Goal: Information Seeking & Learning: Learn about a topic

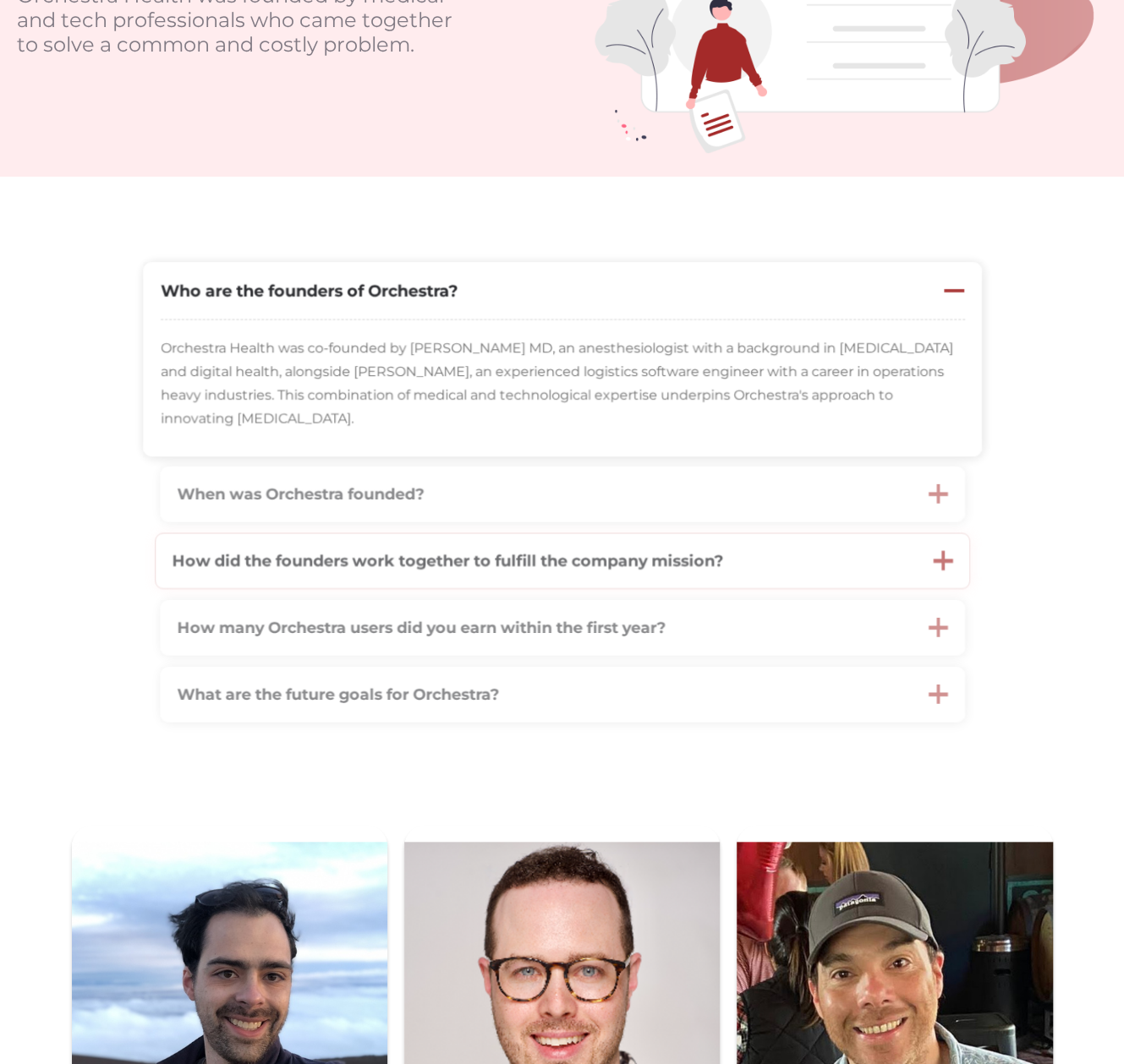
scroll to position [338, 0]
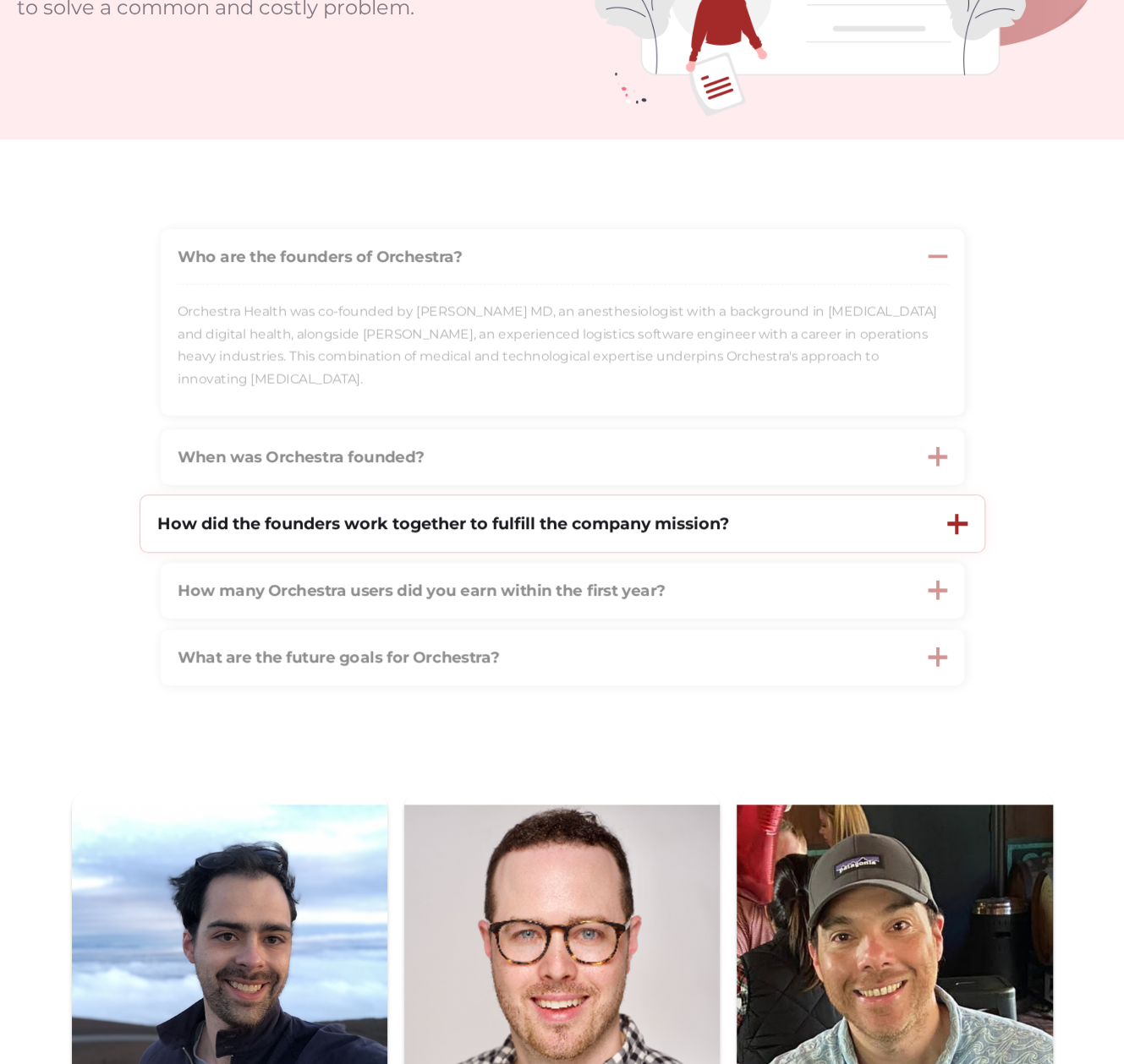
click at [364, 523] on strong "How did the founders work together to fulfill the company mission?" at bounding box center [442, 523] width 571 height 20
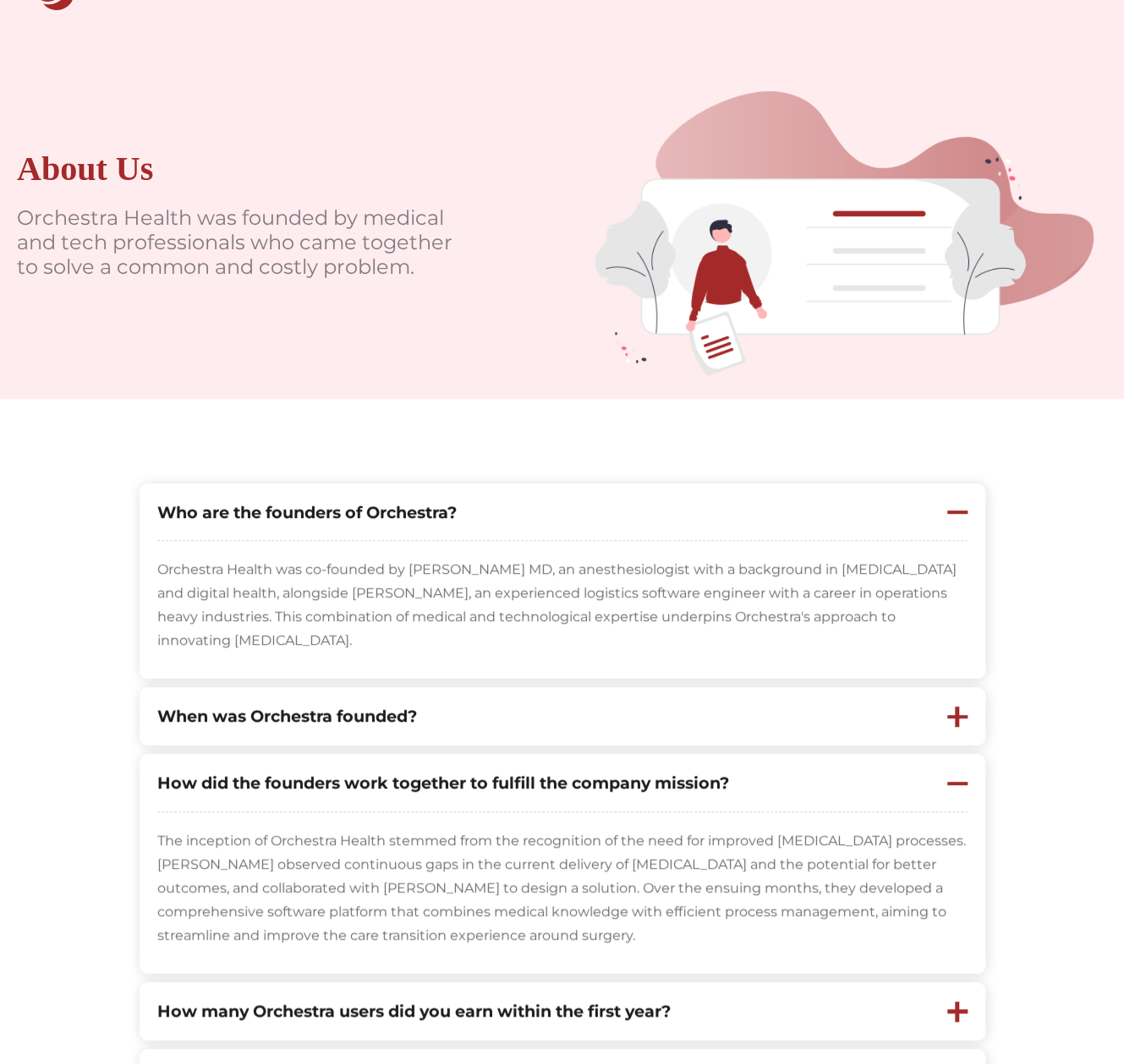
scroll to position [0, 0]
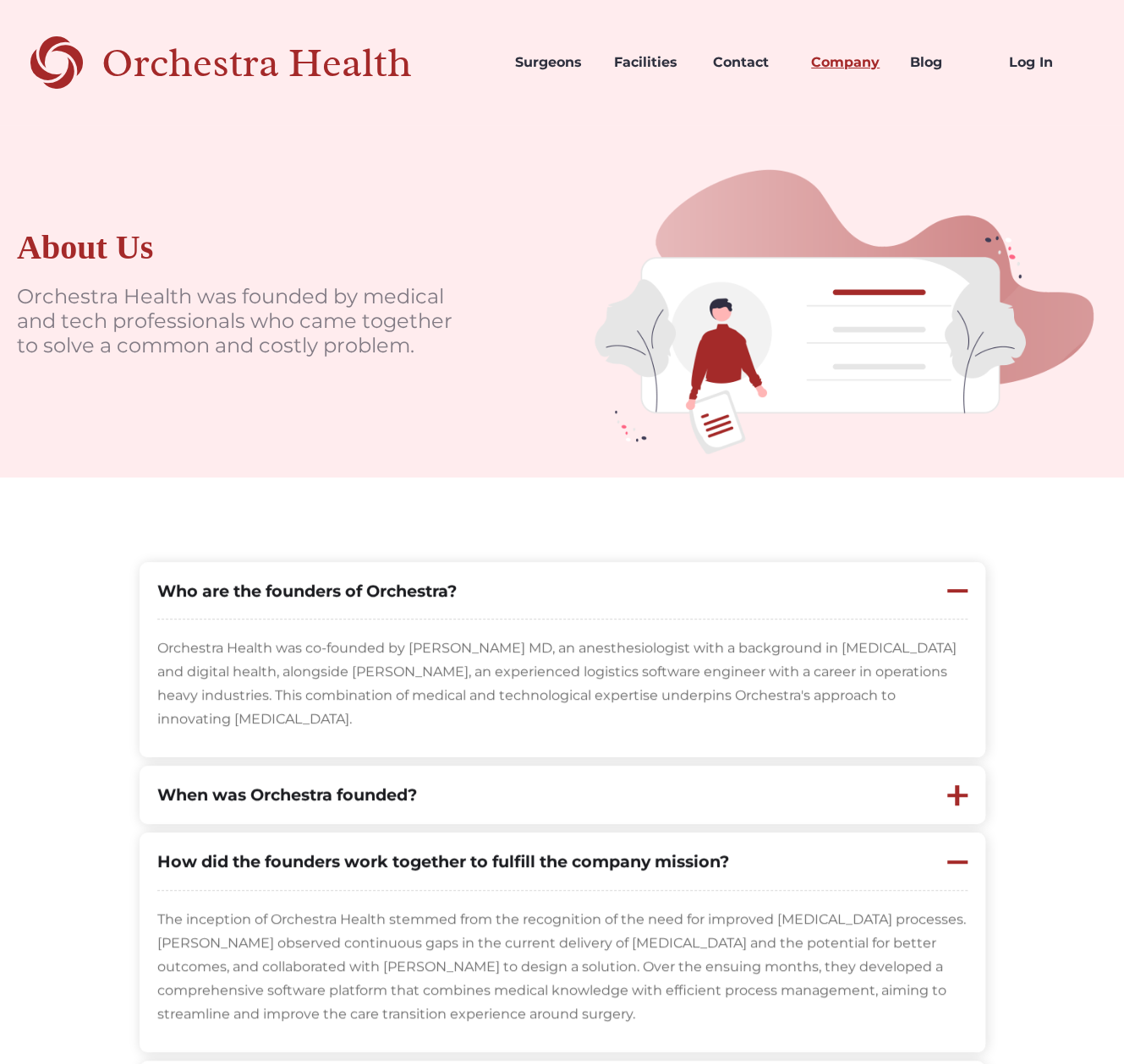
click at [845, 60] on link "Company" at bounding box center [847, 63] width 99 height 58
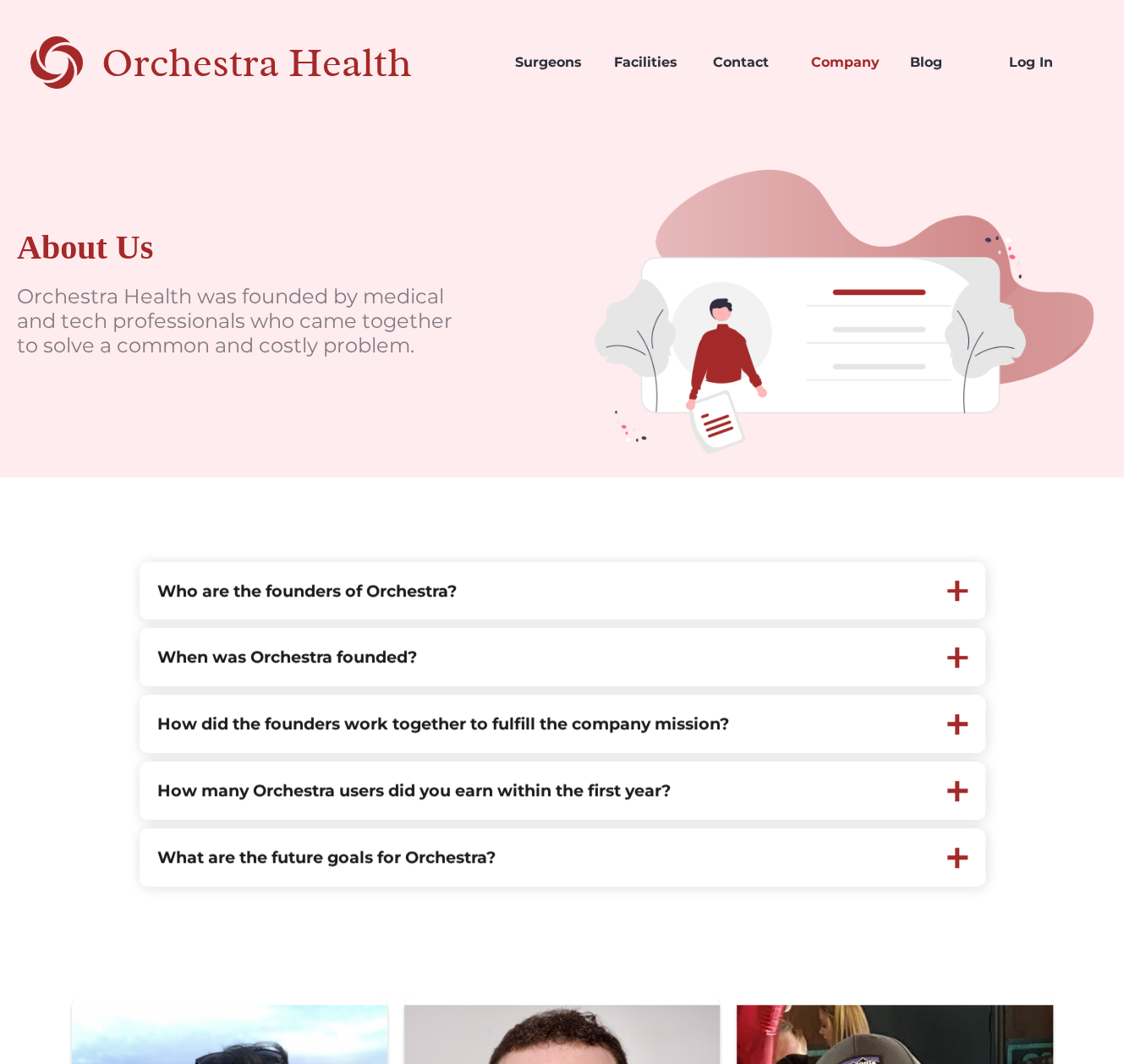
click at [308, 71] on div "Orchestra Health" at bounding box center [286, 63] width 370 height 35
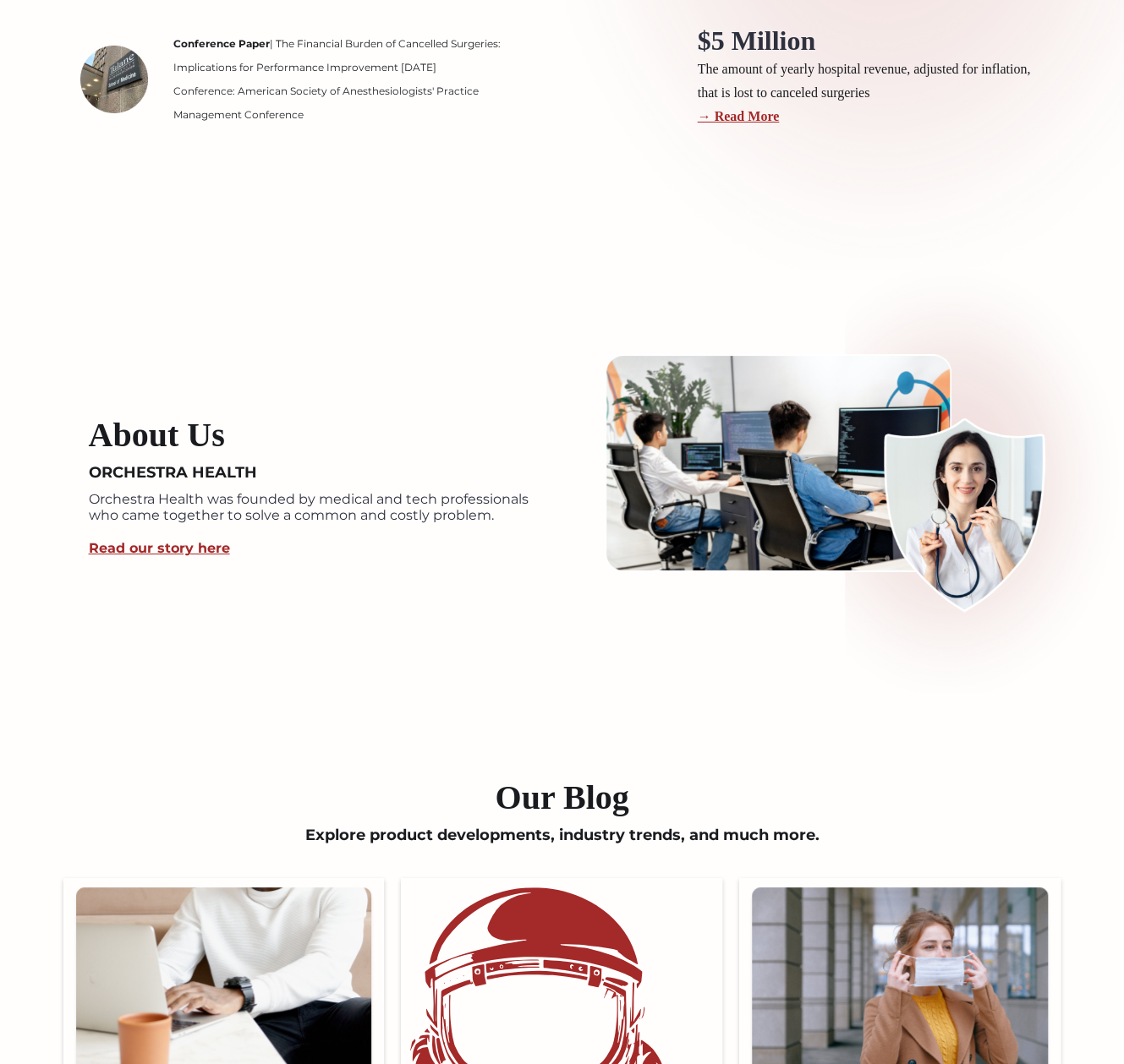
scroll to position [2959, 0]
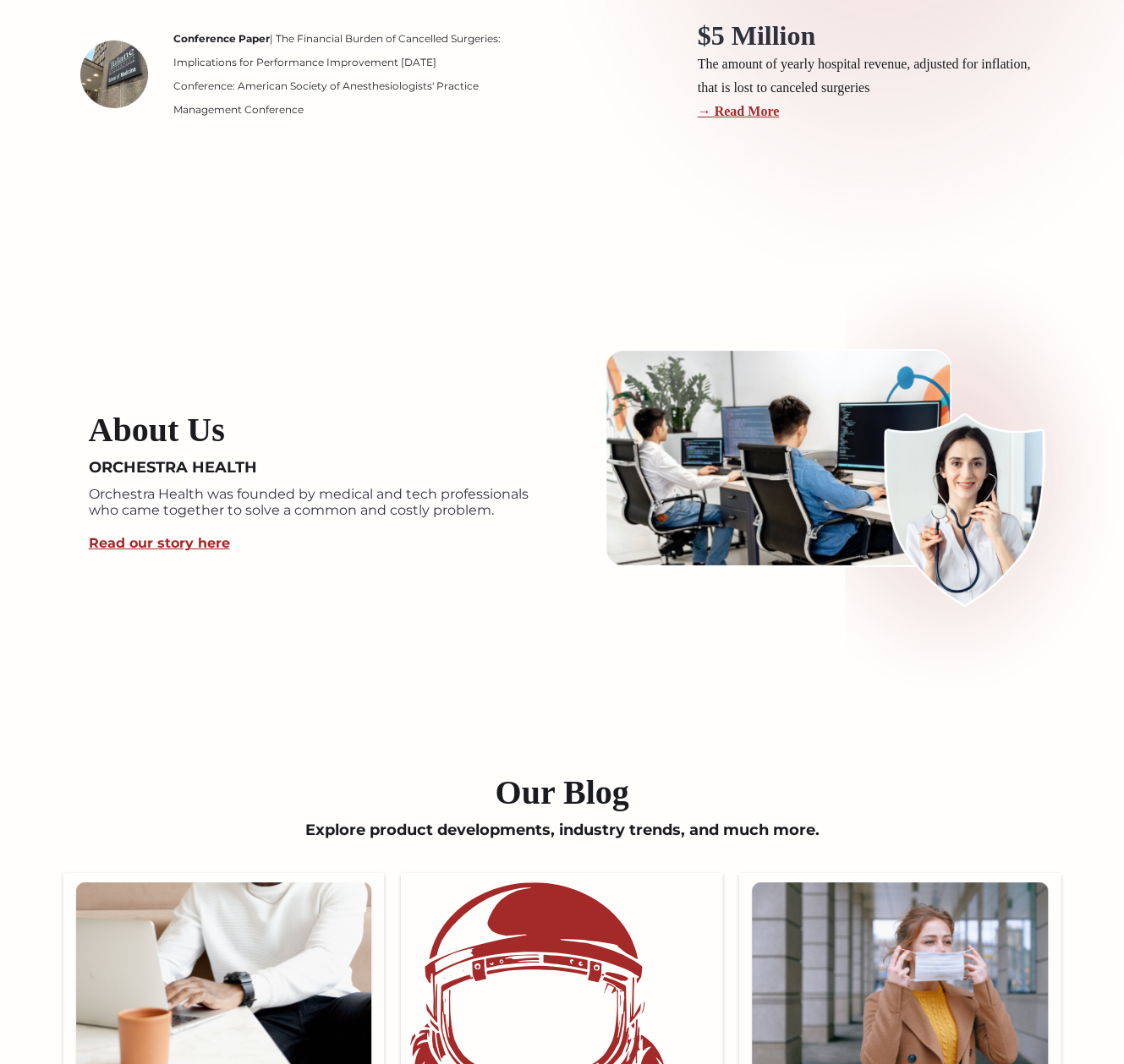
click at [367, 642] on div "About Us ORCHESTRA HEALTH Orchestra Health was founded by medical and tech prof…" at bounding box center [316, 476] width 490 height 388
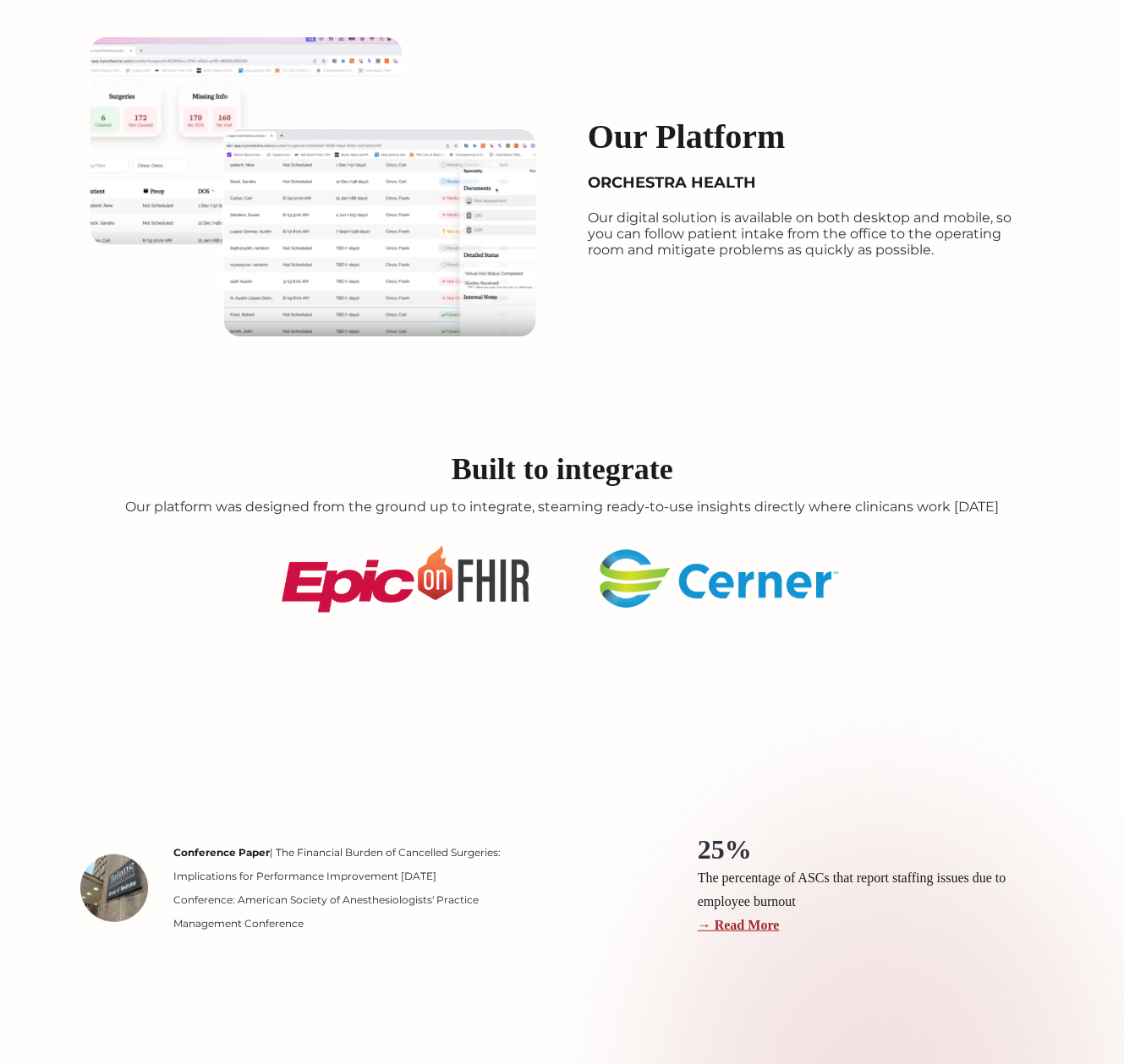
scroll to position [3981, 0]
